Goal: Task Accomplishment & Management: Use online tool/utility

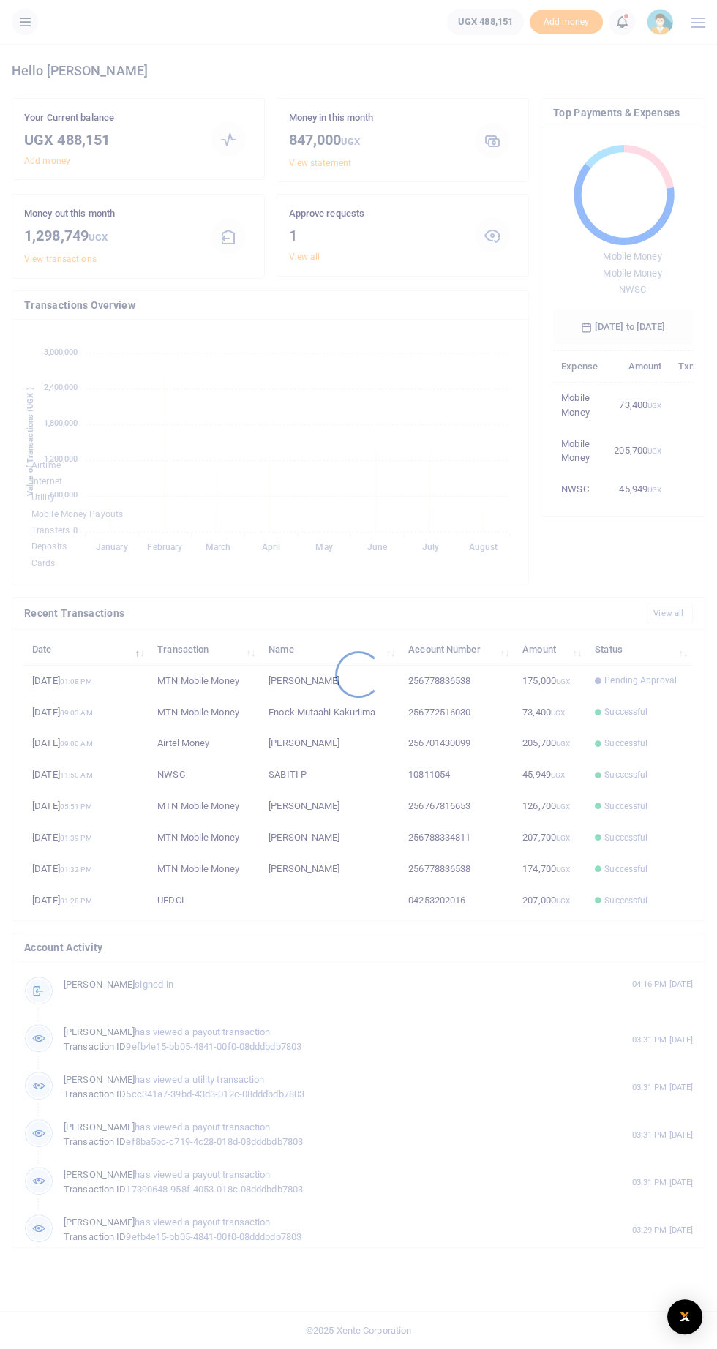
scroll to position [241, 492]
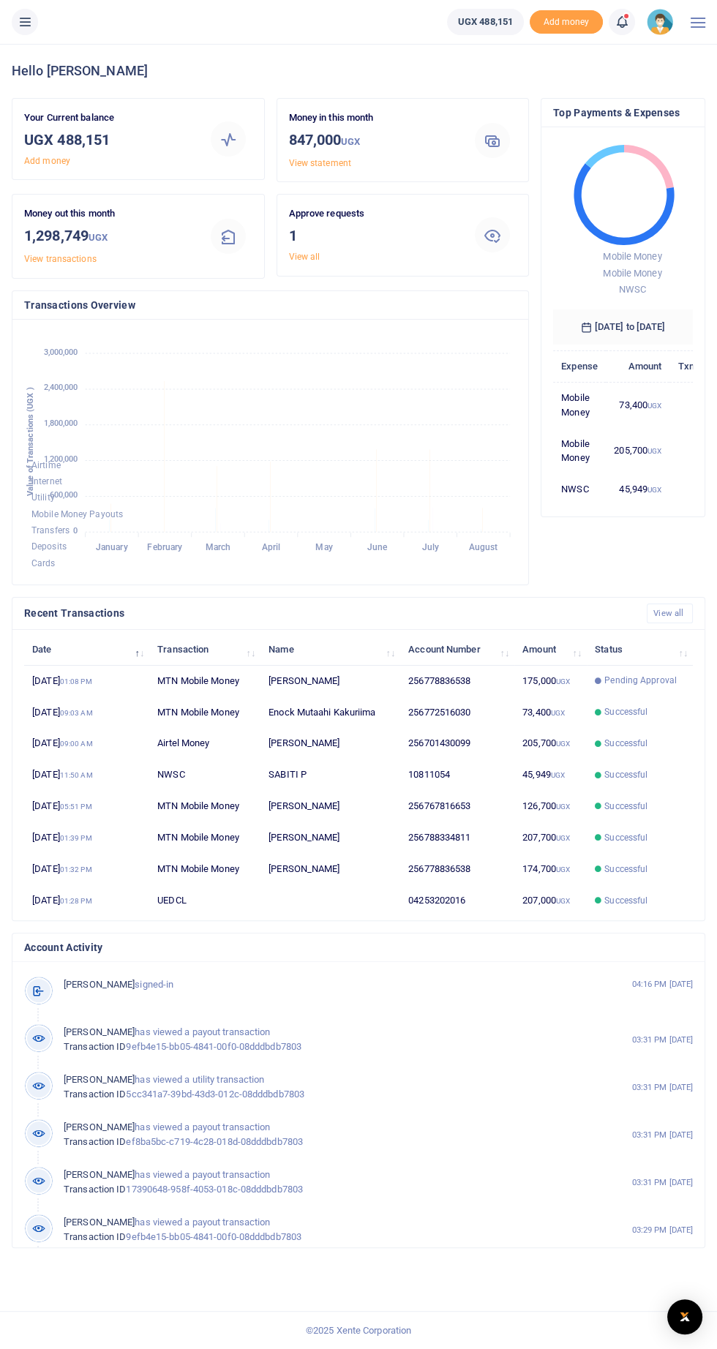
click at [24, 20] on icon at bounding box center [25, 22] width 15 height 16
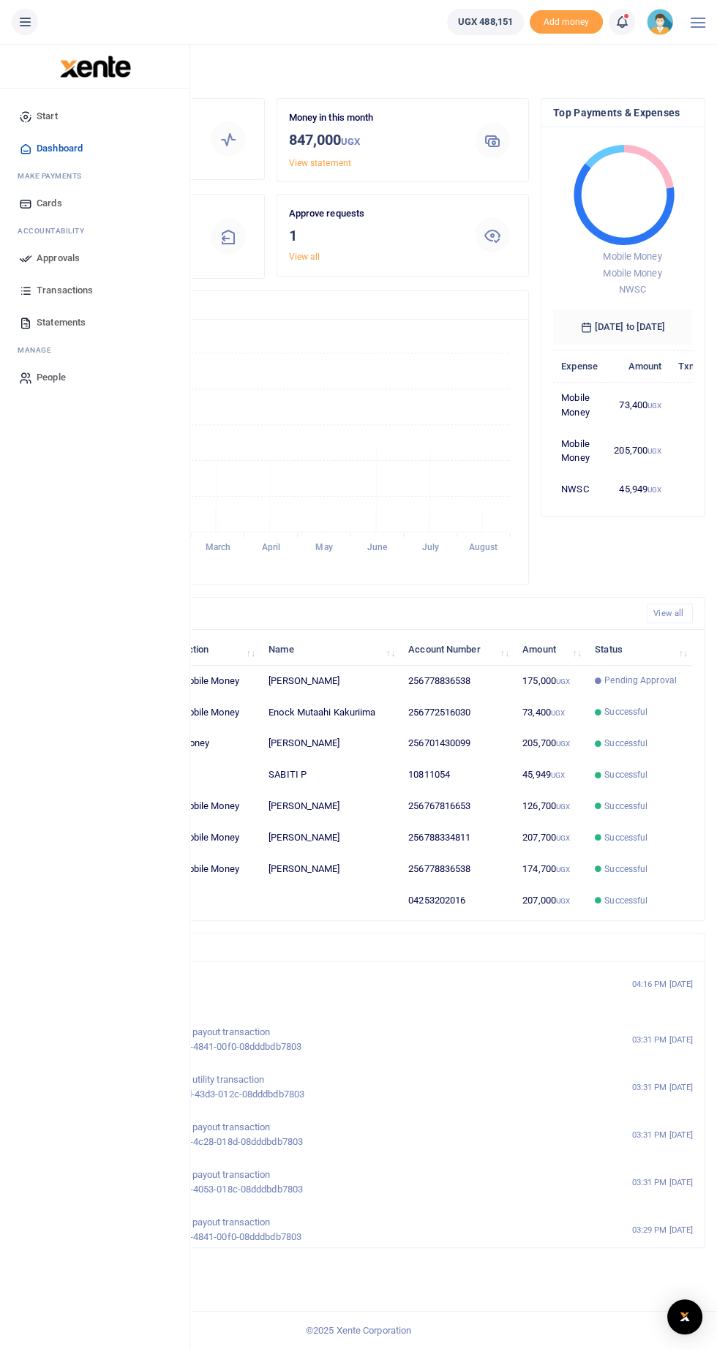
click at [28, 252] on icon at bounding box center [25, 258] width 13 height 13
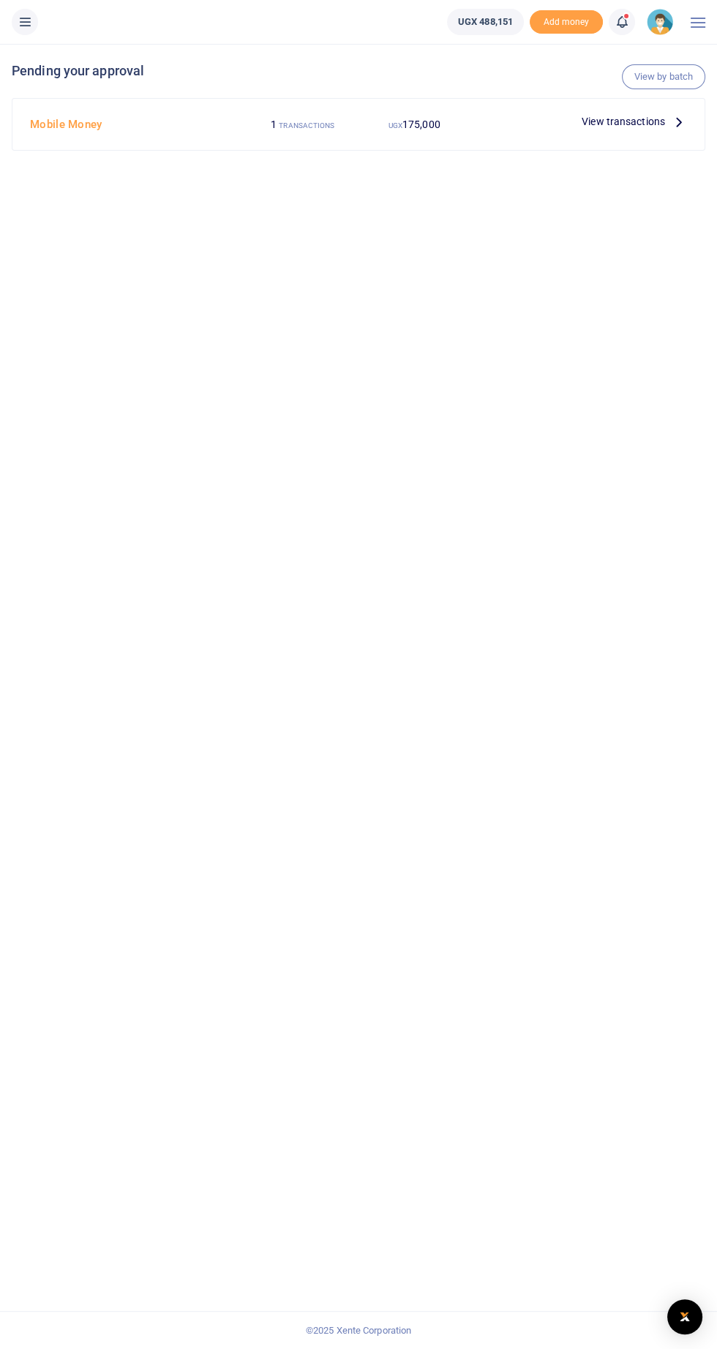
click at [679, 121] on icon at bounding box center [679, 121] width 16 height 16
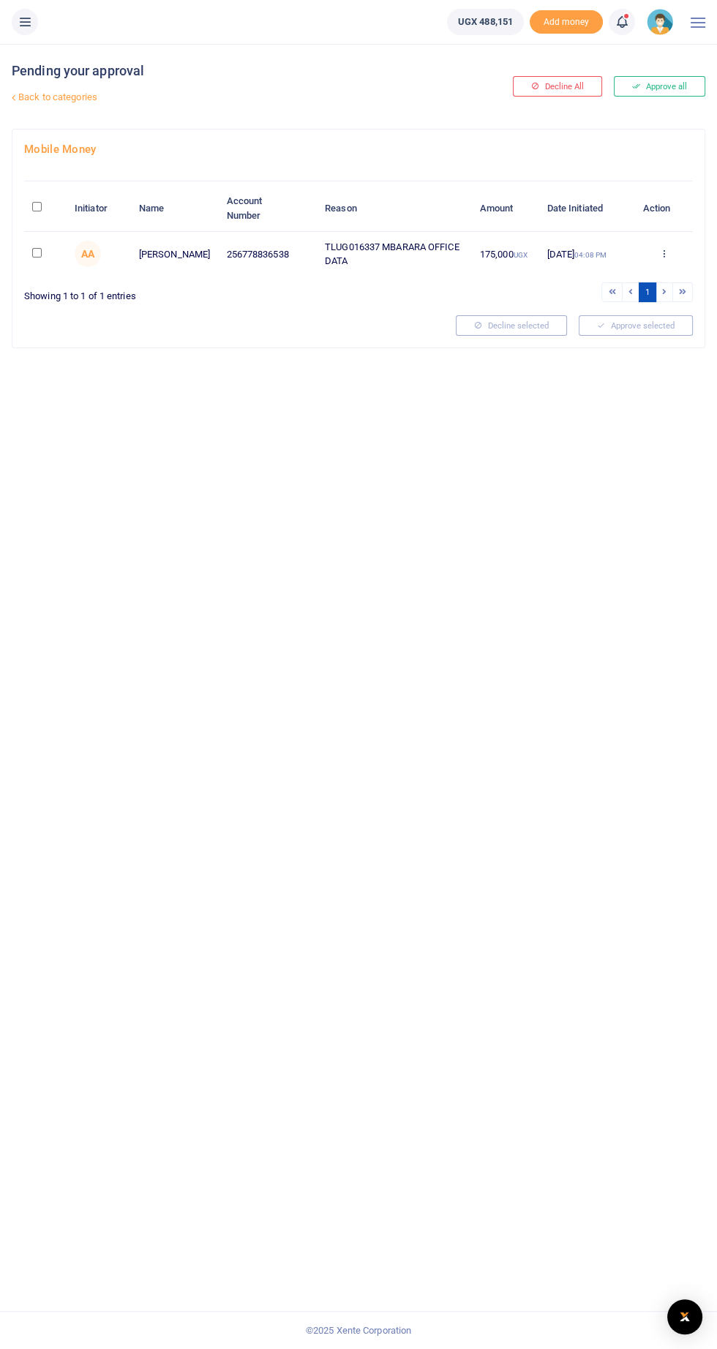
click at [37, 249] on input "checkbox" at bounding box center [37, 253] width 10 height 10
checkbox input "true"
click at [666, 321] on span "(1)" at bounding box center [669, 325] width 10 height 10
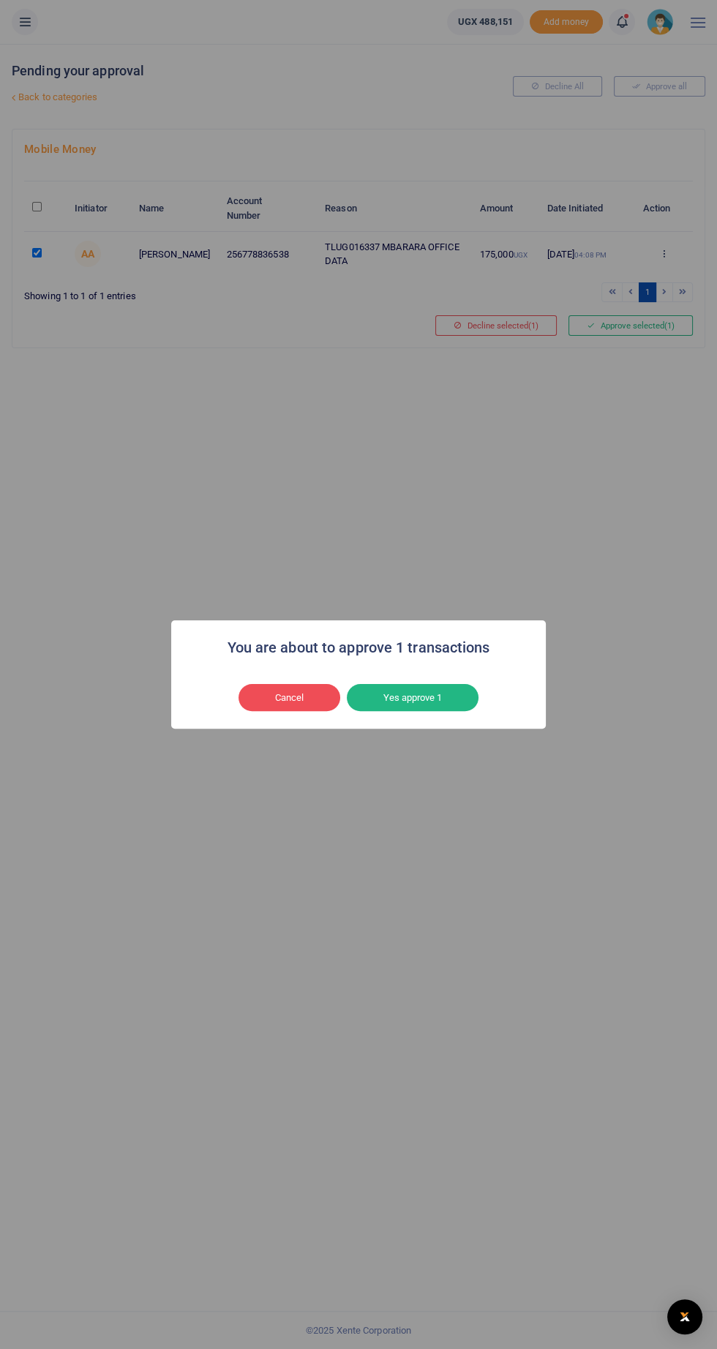
click at [423, 696] on button "Yes approve 1" at bounding box center [413, 698] width 132 height 28
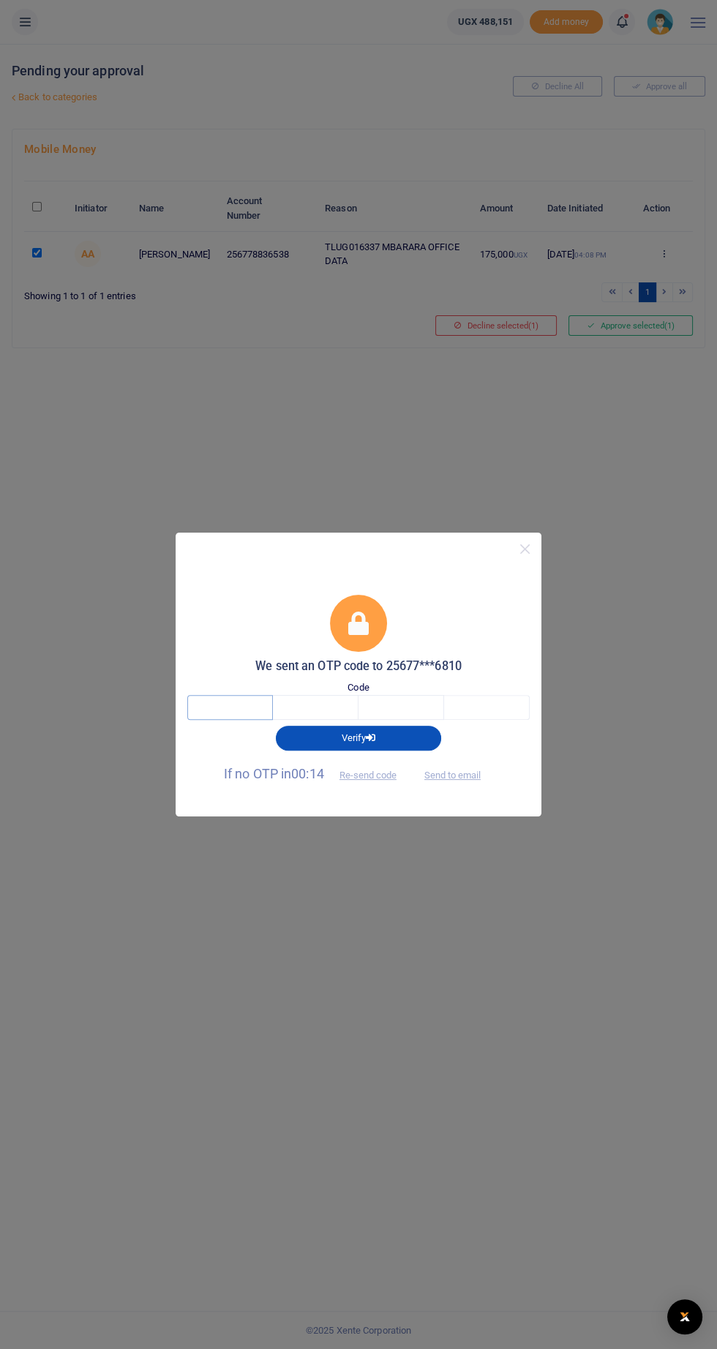
click at [206, 707] on input "text" at bounding box center [230, 707] width 86 height 25
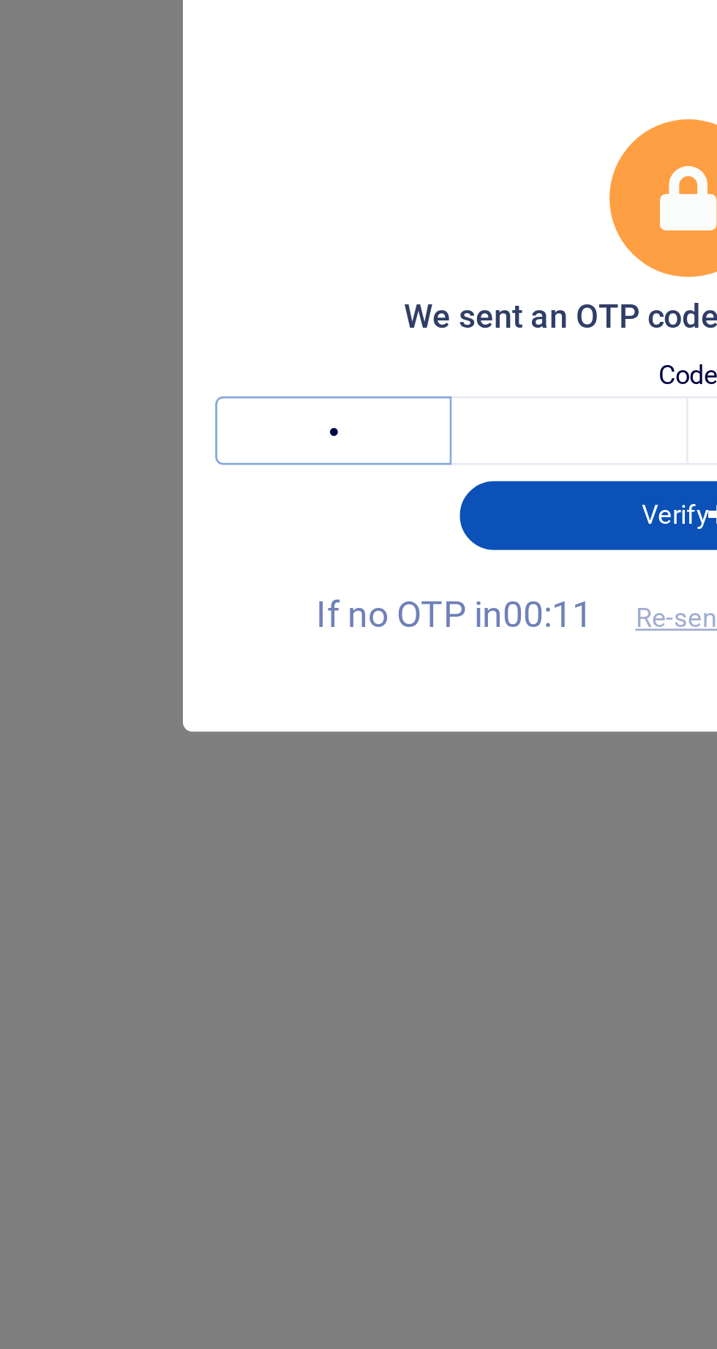
type input "1"
type input "4"
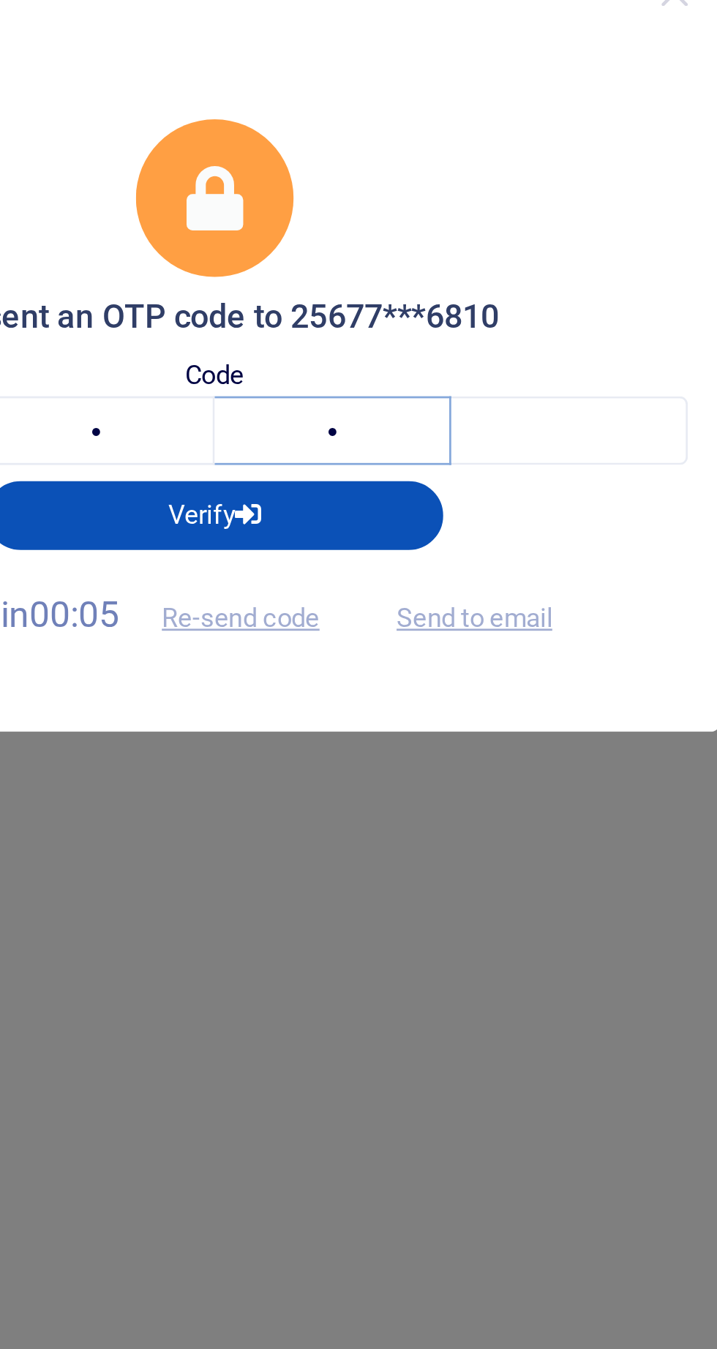
type input "8"
type input "9"
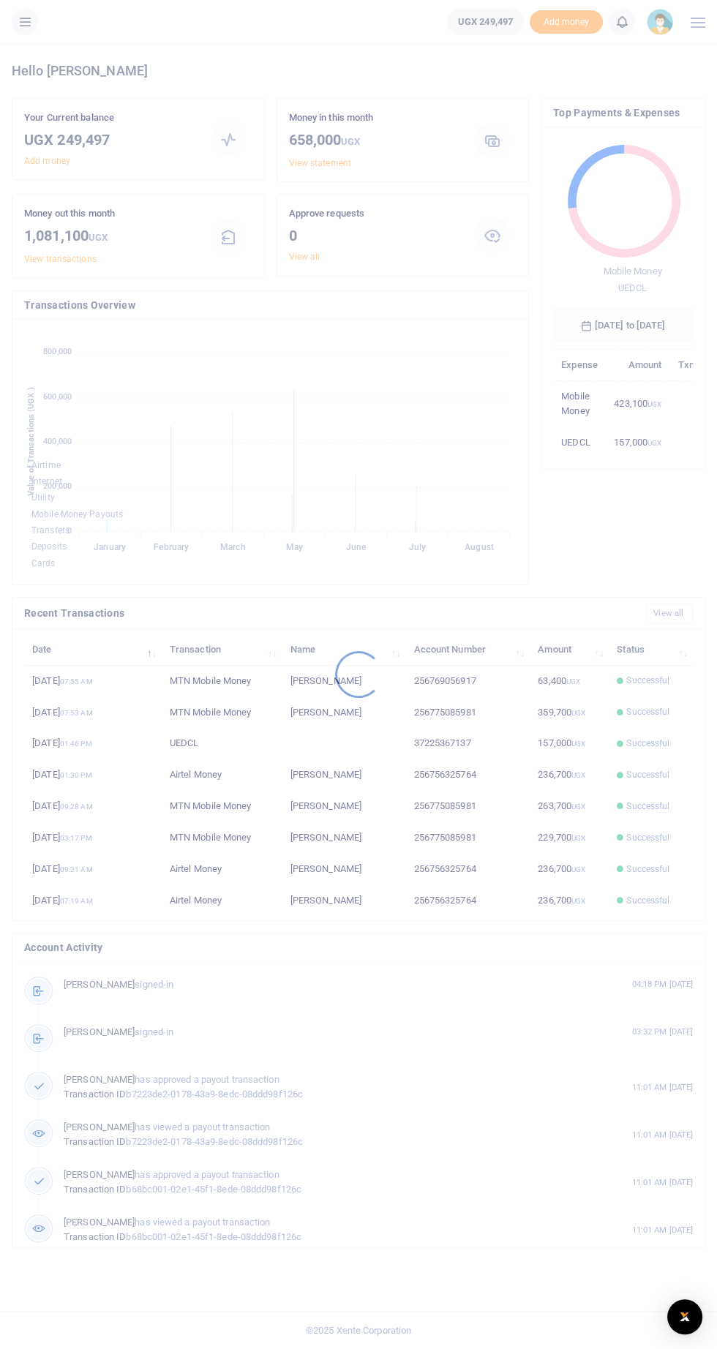
scroll to position [0, 1]
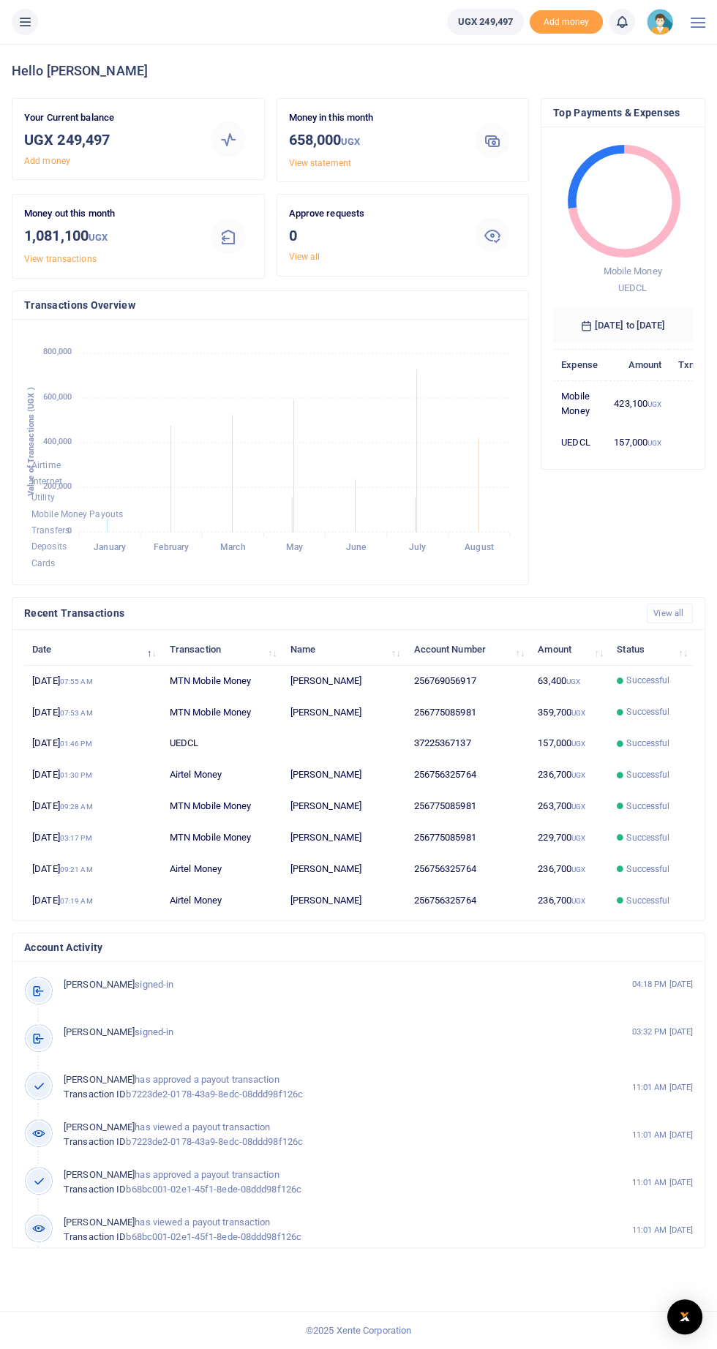
click at [38, 28] on div at bounding box center [358, 674] width 717 height 1349
click at [26, 29] on icon at bounding box center [25, 22] width 15 height 16
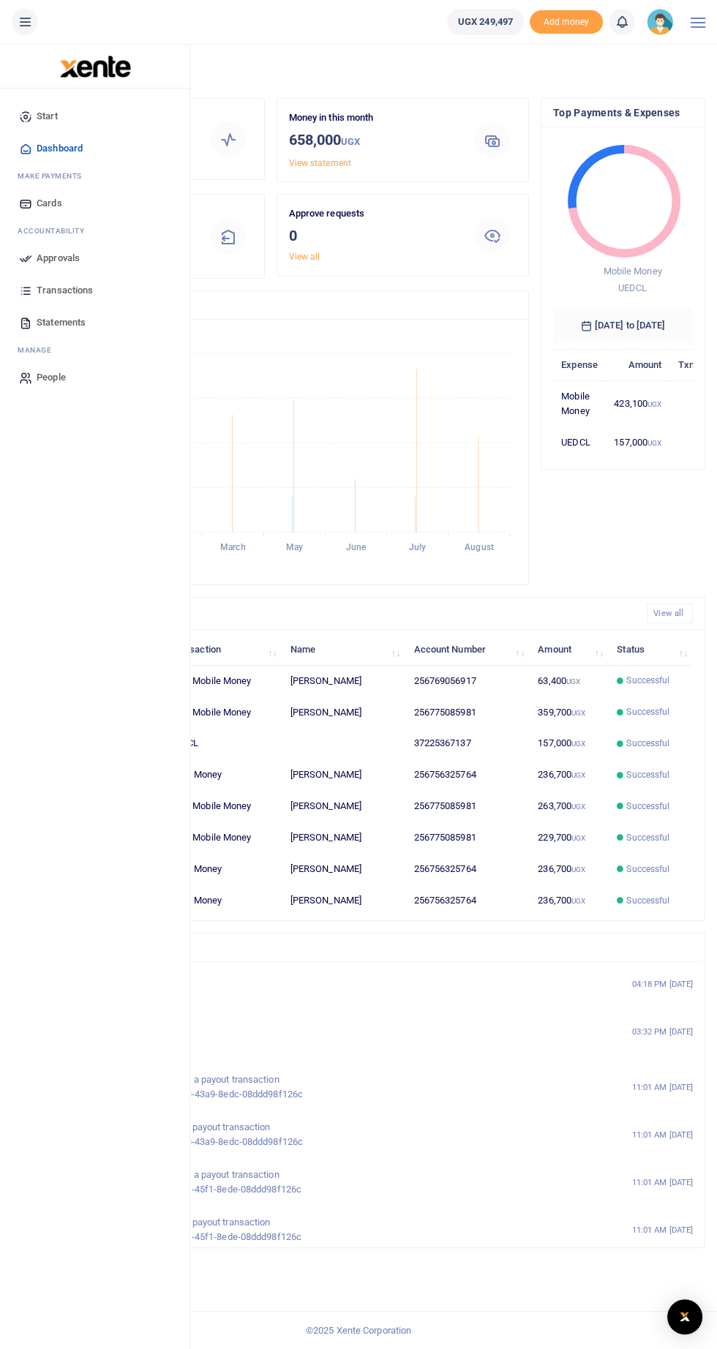
click at [26, 257] on icon at bounding box center [25, 258] width 13 height 13
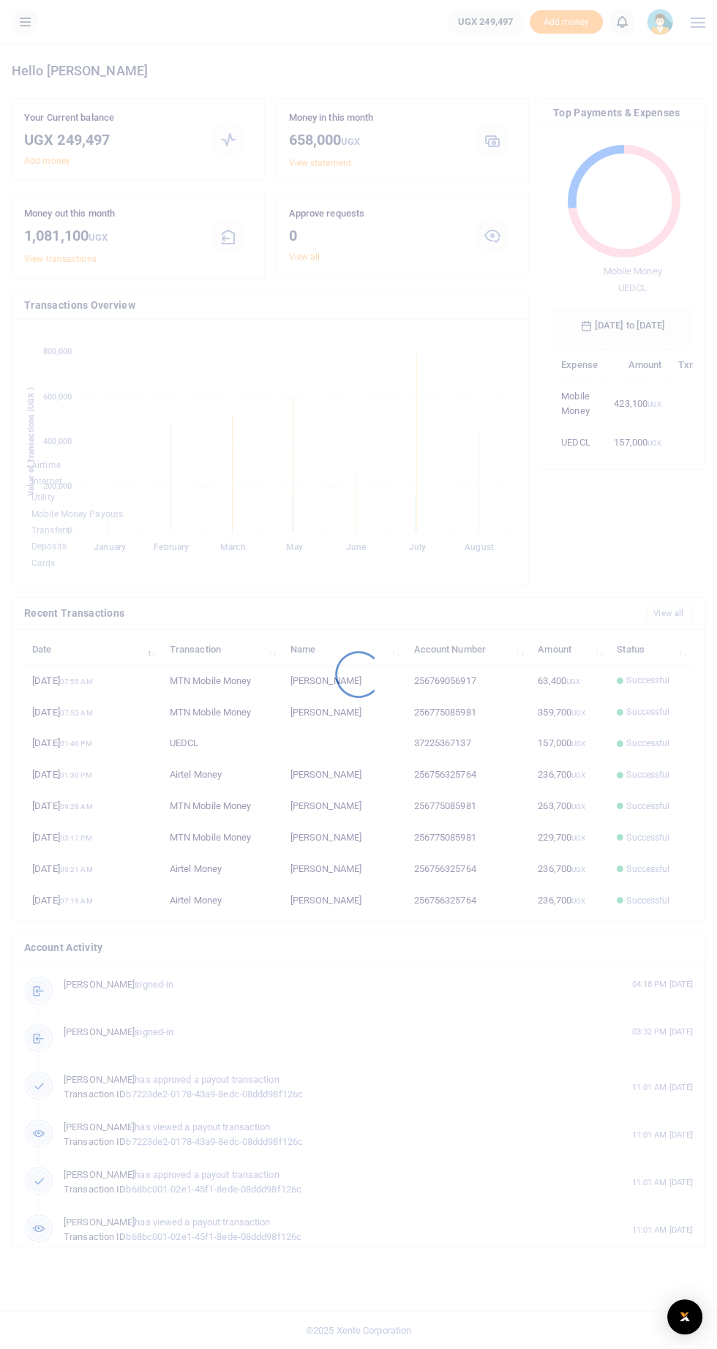
scroll to position [0, 1]
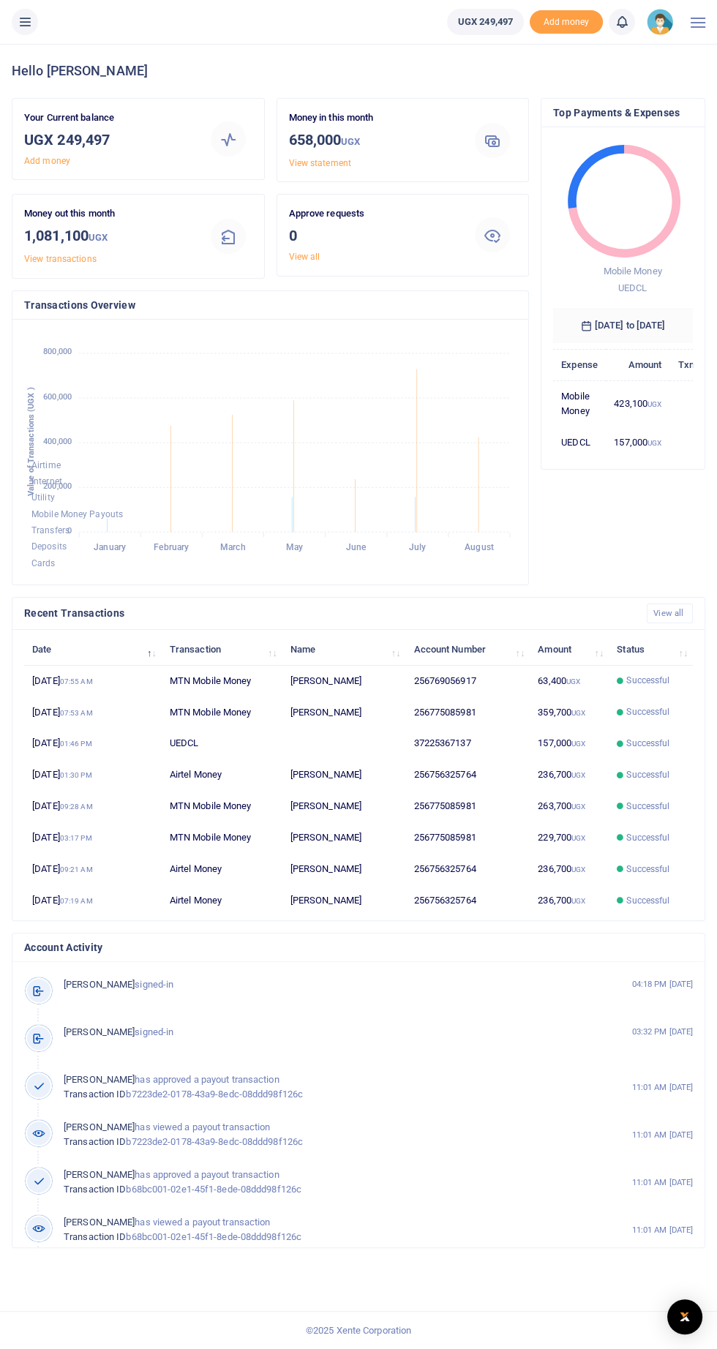
click at [26, 21] on icon at bounding box center [25, 22] width 15 height 16
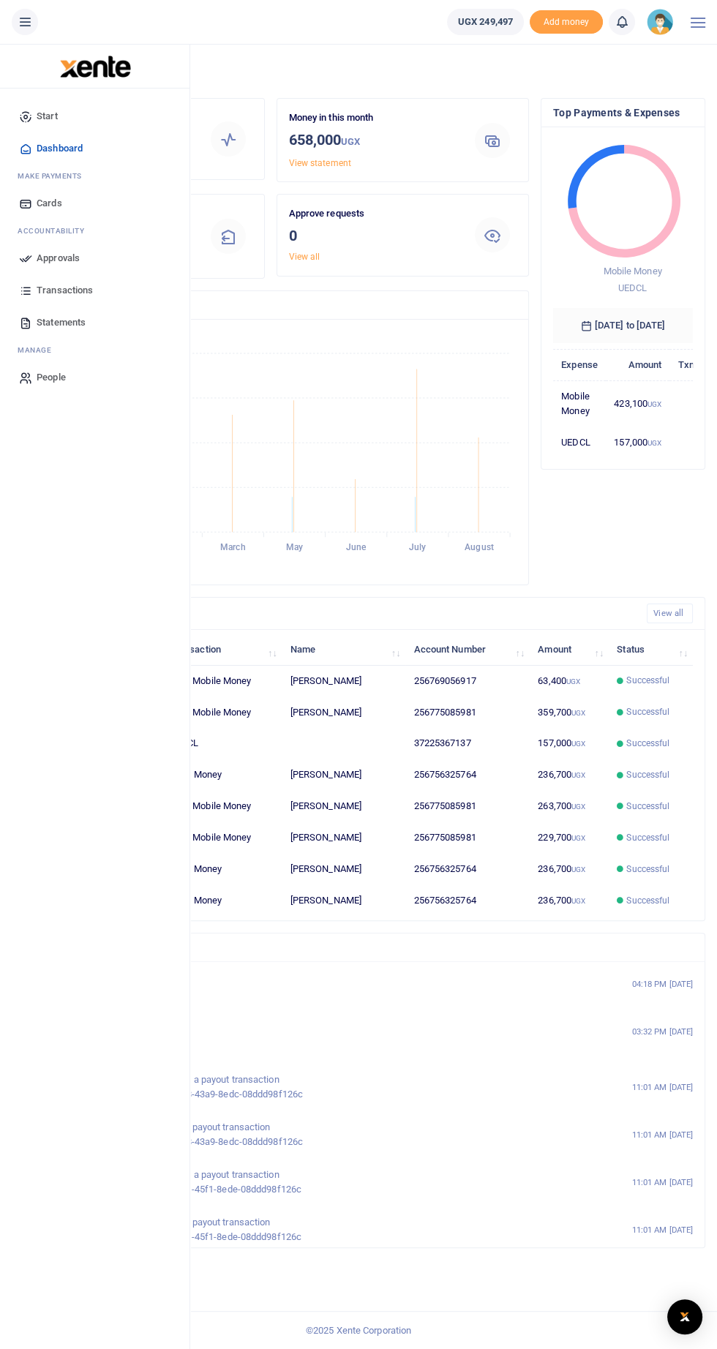
click at [26, 257] on icon at bounding box center [25, 258] width 13 height 13
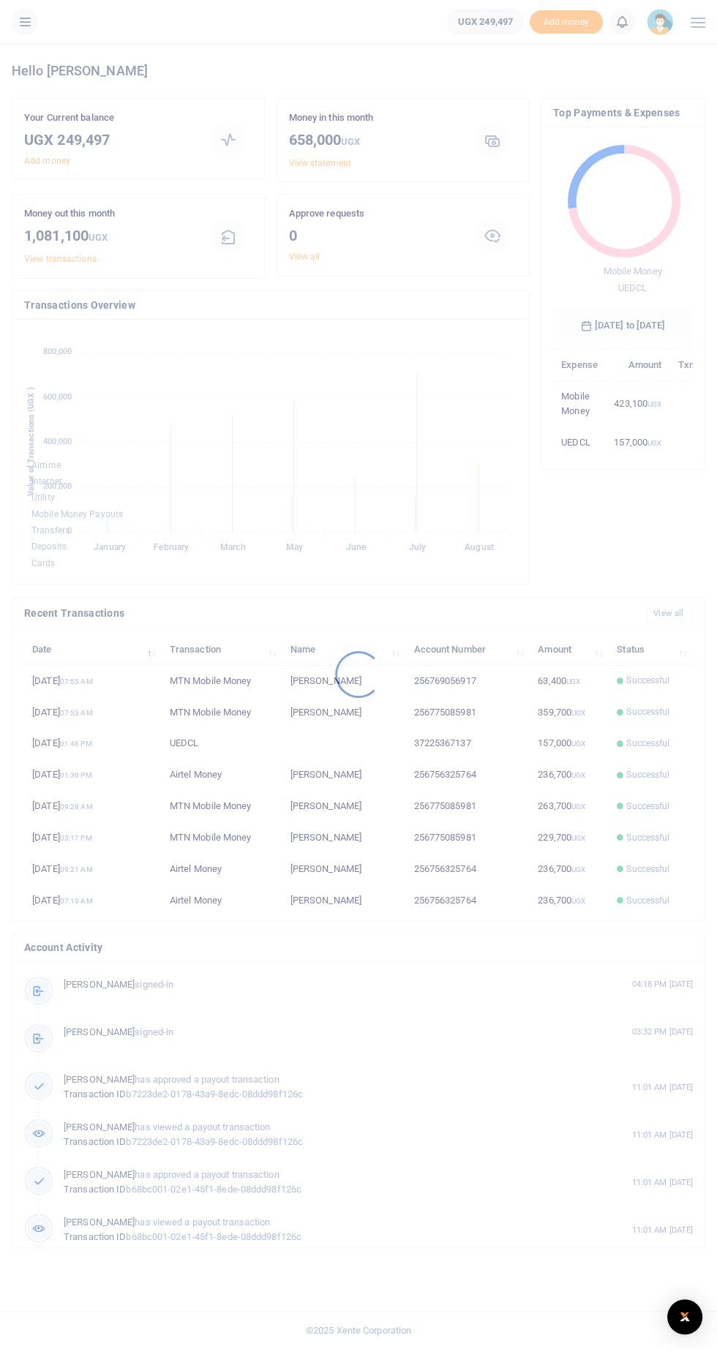
scroll to position [0, 1]
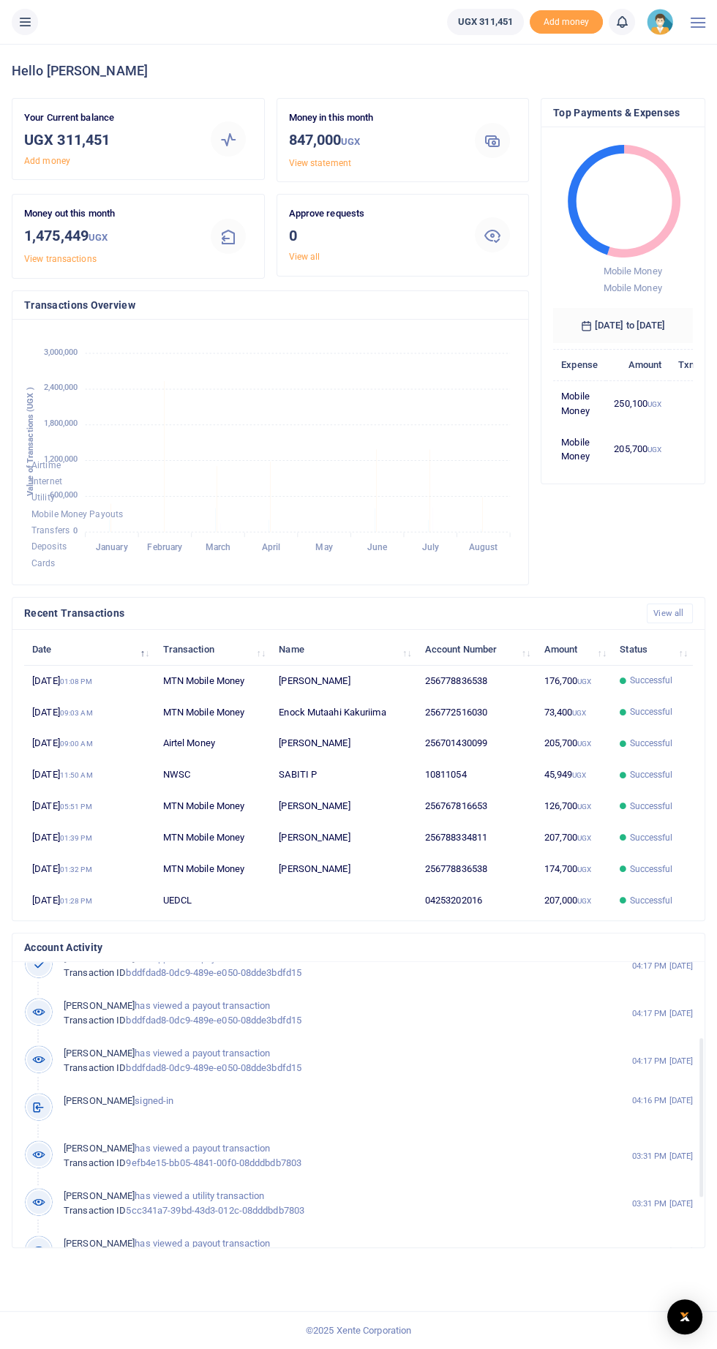
scroll to position [146, 0]
